Goal: Task Accomplishment & Management: Use online tool/utility

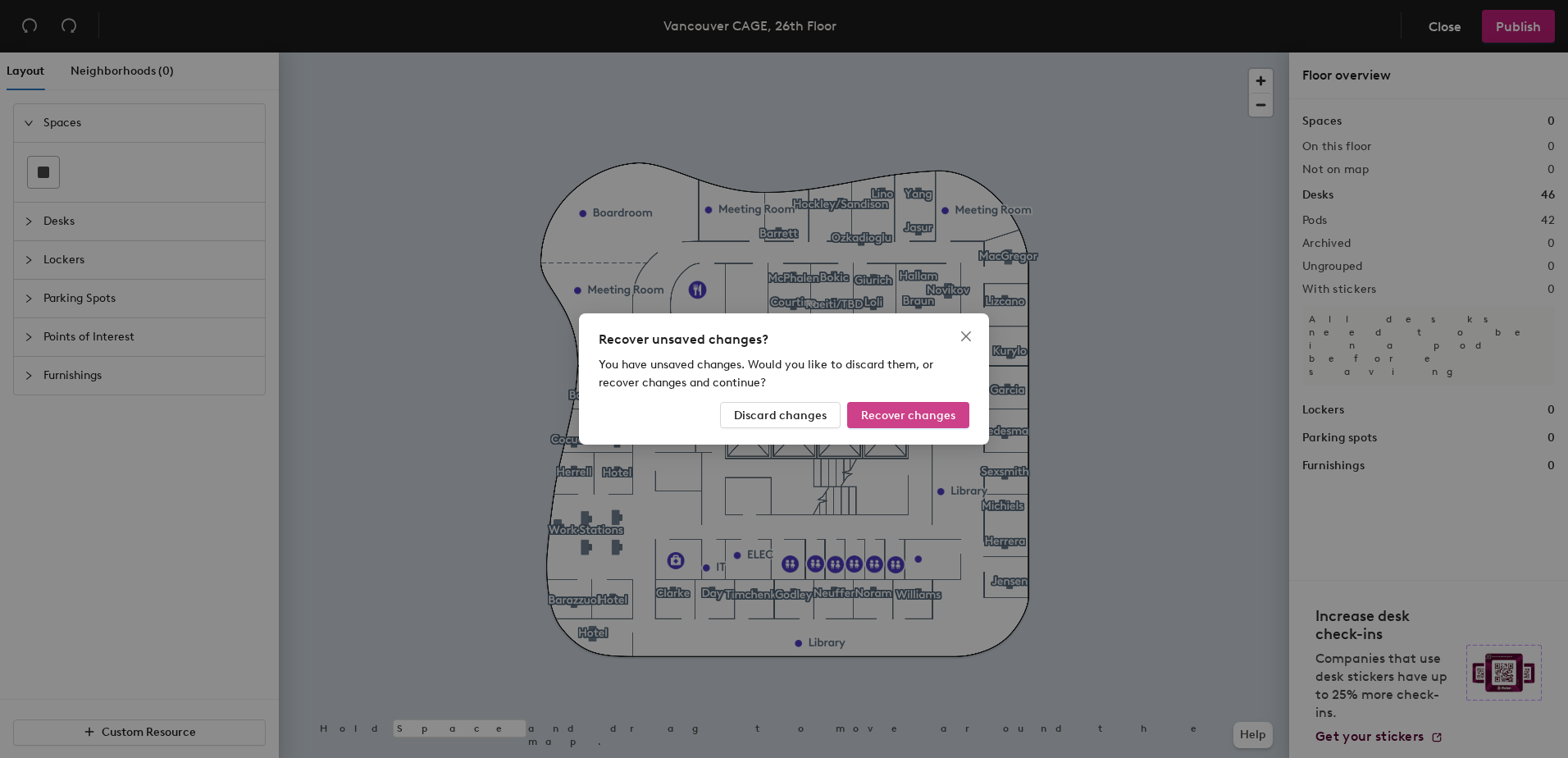
click at [935, 418] on span "Recover changes" at bounding box center [908, 415] width 94 height 14
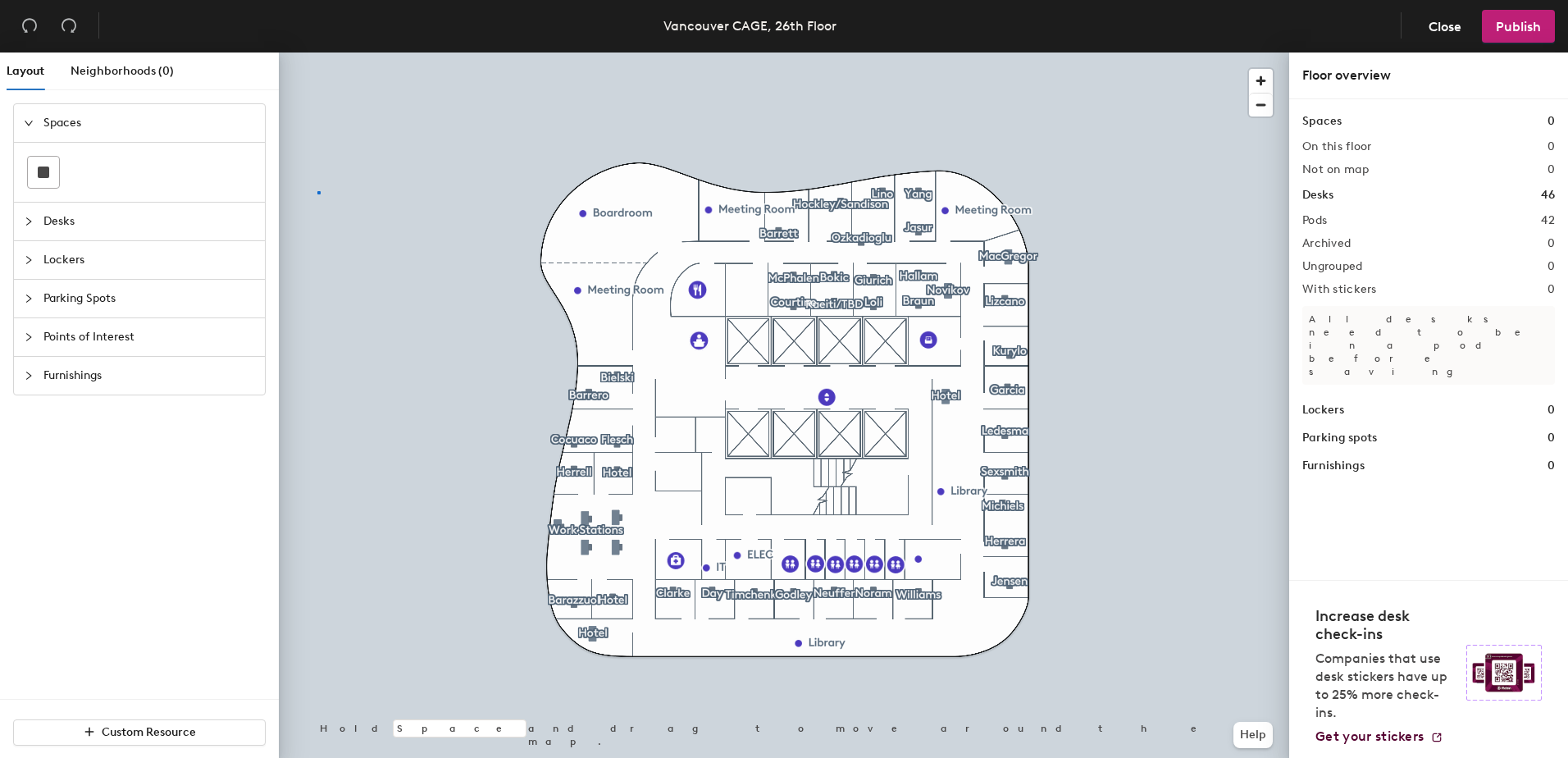
click at [320, 52] on div at bounding box center [784, 52] width 1011 height 0
